Goal: Transaction & Acquisition: Download file/media

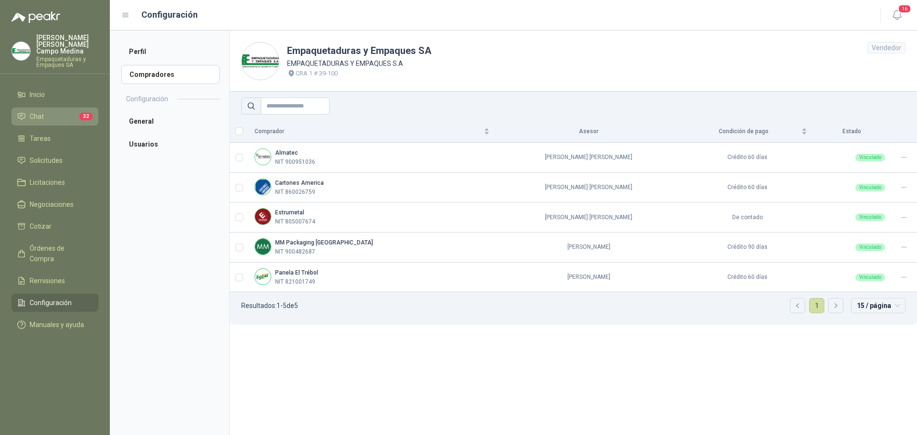
click at [69, 112] on li "Chat 32" at bounding box center [54, 116] width 75 height 11
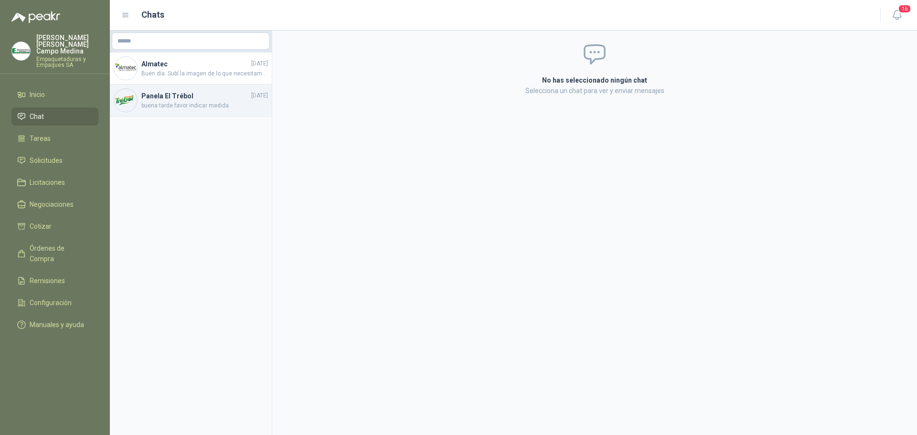
click at [180, 116] on div "Panela El Trébol [DATE] buena tarde favor indicar medida" at bounding box center [191, 100] width 162 height 32
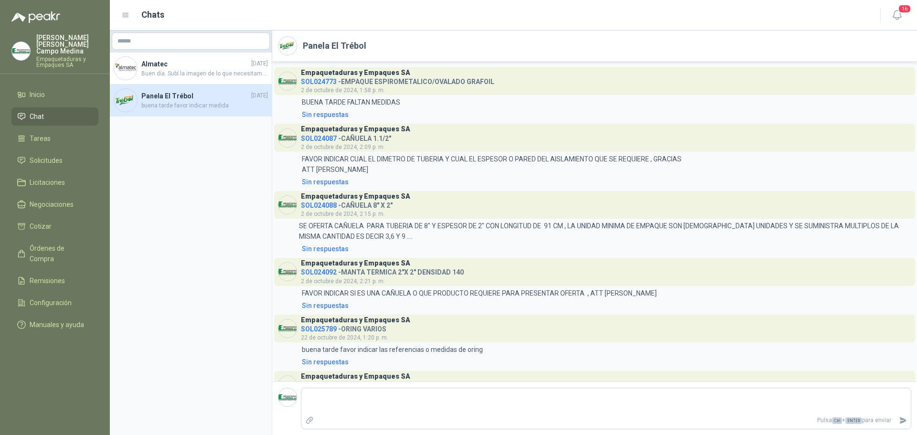
scroll to position [48, 0]
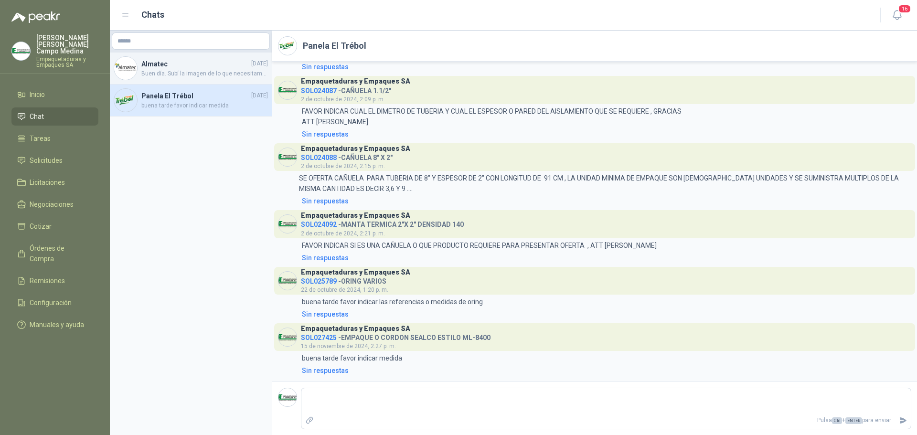
click at [171, 72] on span "Buen día. Subí la imagen de lo que necesitamos o algo parecido" at bounding box center [204, 73] width 127 height 9
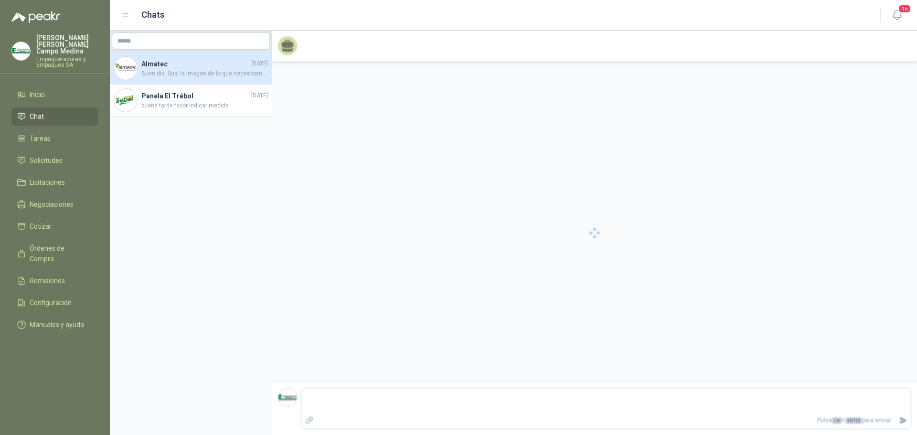
scroll to position [1069, 0]
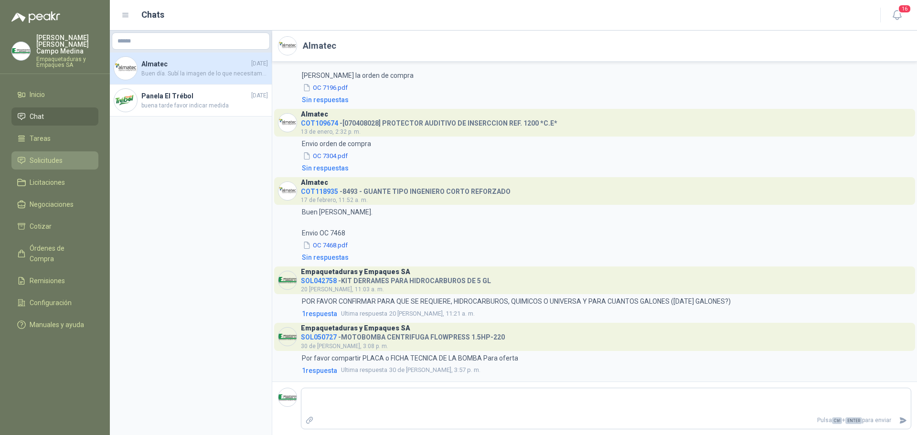
click at [42, 155] on span "Solicitudes" at bounding box center [46, 160] width 33 height 11
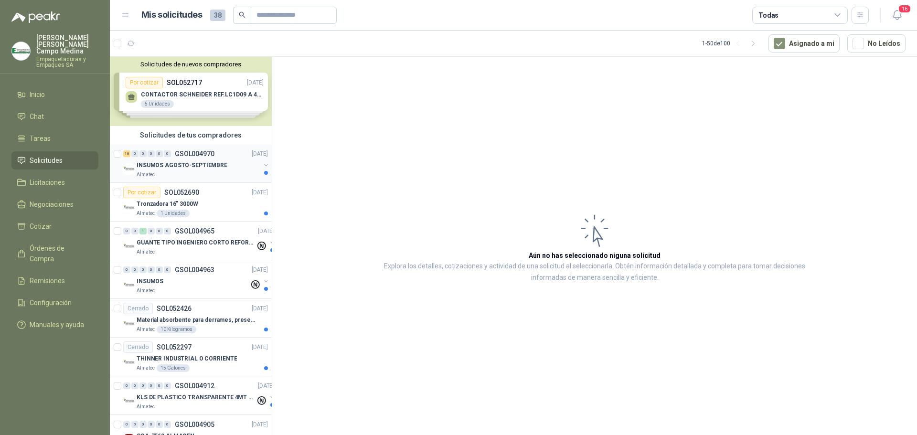
click at [162, 161] on p "INSUMOS AGOSTO-SEPTIEMBRE" at bounding box center [182, 165] width 91 height 9
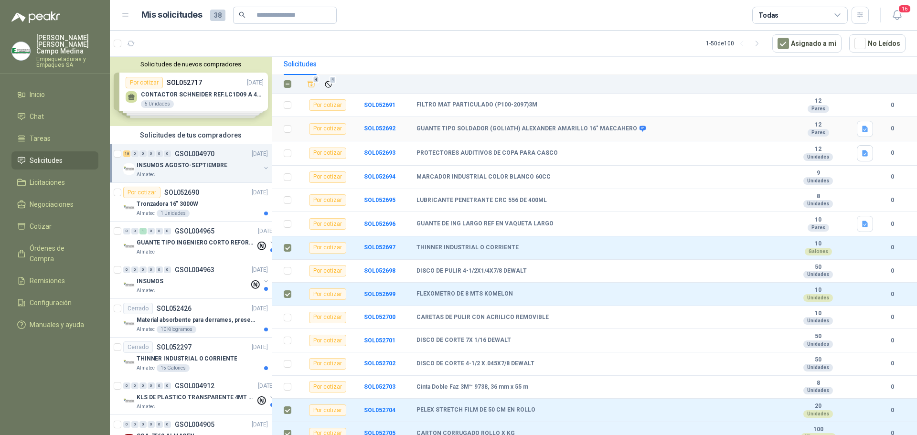
scroll to position [74, 0]
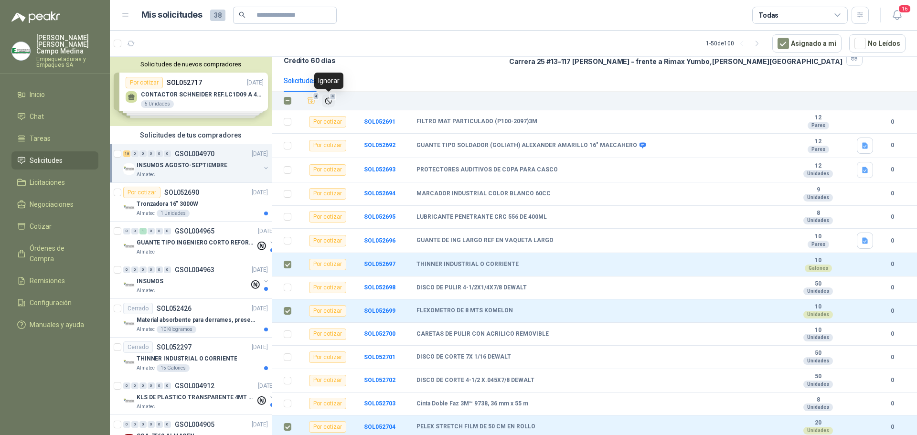
click at [329, 100] on icon "Ignorar" at bounding box center [328, 101] width 8 height 8
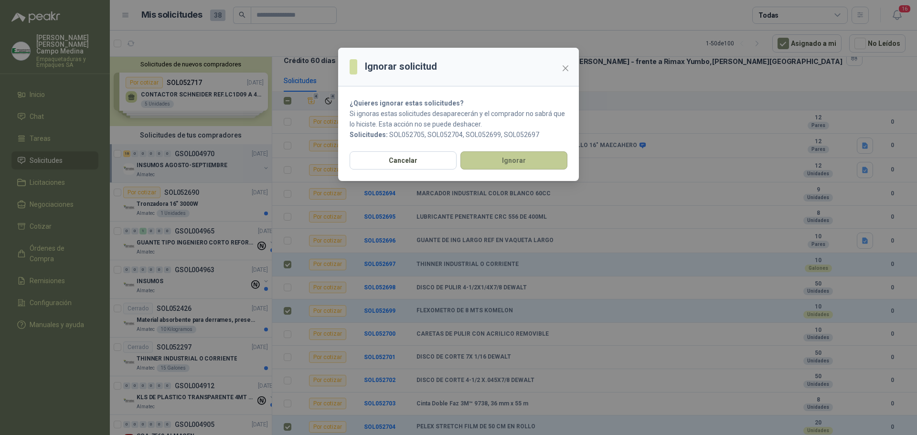
click at [526, 158] on button "Ignorar" at bounding box center [513, 160] width 107 height 18
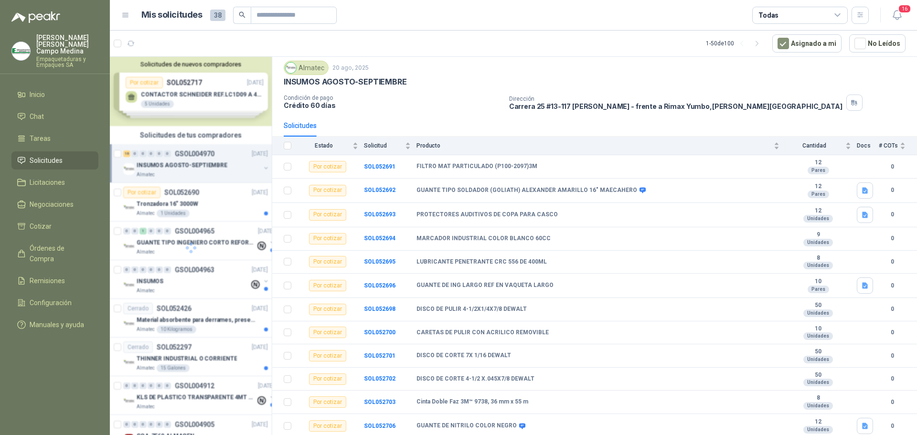
scroll to position [29, 0]
click at [54, 243] on span "Órdenes de Compra" at bounding box center [60, 253] width 60 height 21
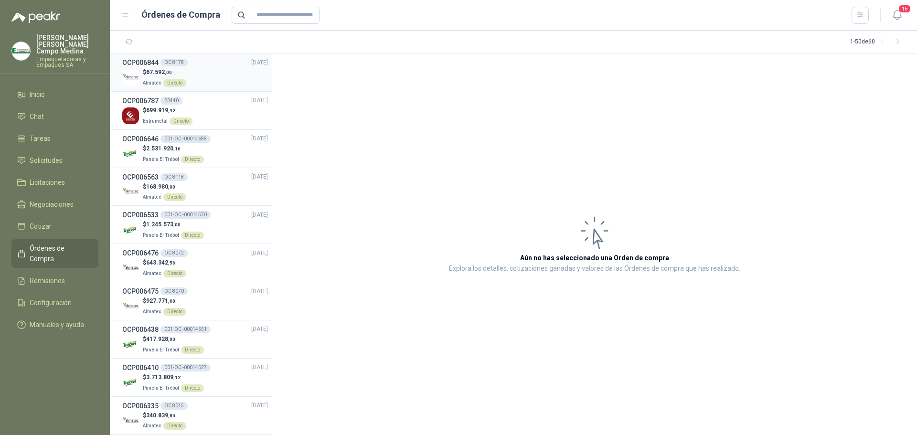
click at [193, 70] on div "$ 67.592 ,00 Almatec Directo" at bounding box center [195, 78] width 146 height 20
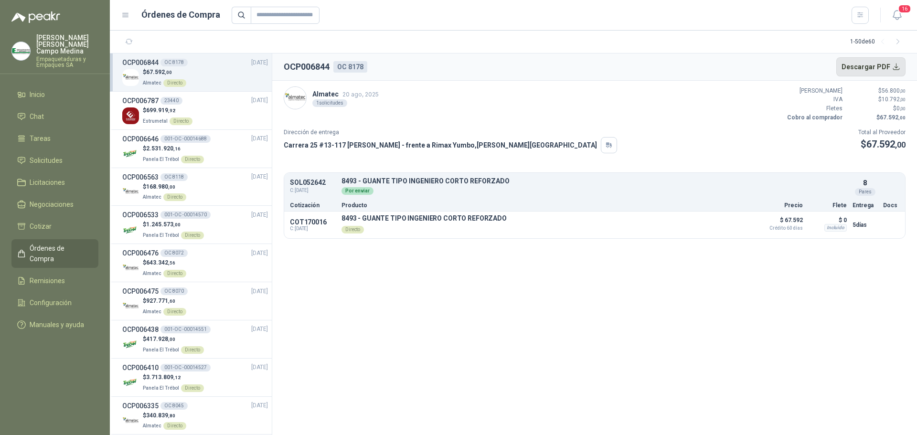
click at [882, 73] on button "Descargar PDF" at bounding box center [871, 66] width 70 height 19
